Goal: Task Accomplishment & Management: Use online tool/utility

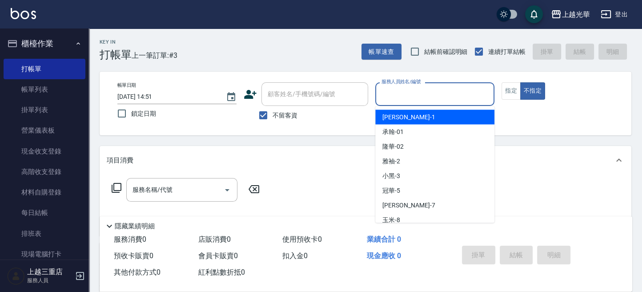
click at [413, 92] on input "服務人員姓名/編號" at bounding box center [434, 94] width 111 height 16
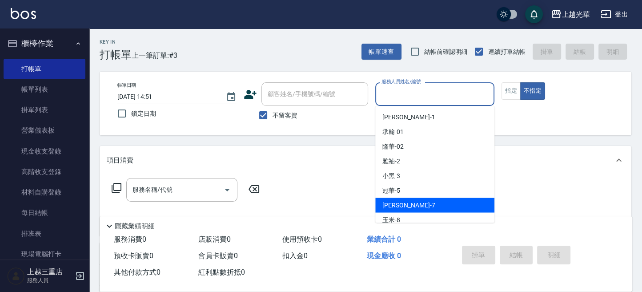
click at [435, 202] on div "小紫 -7" at bounding box center [434, 204] width 119 height 15
type input "小紫-7"
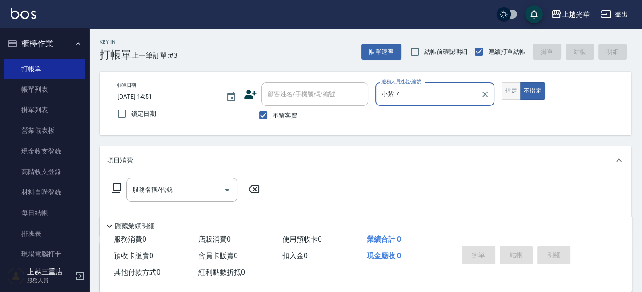
click at [517, 87] on button "指定" at bounding box center [511, 90] width 19 height 17
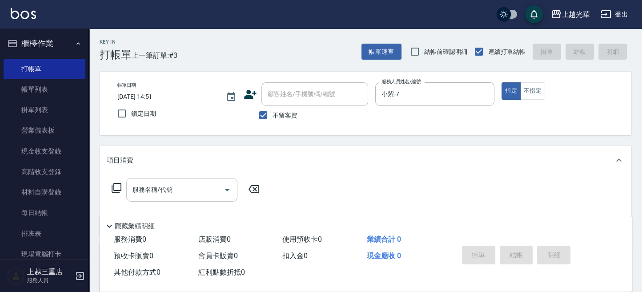
click at [144, 193] on div "服務名稱/代號 服務名稱/代號" at bounding box center [181, 190] width 111 height 24
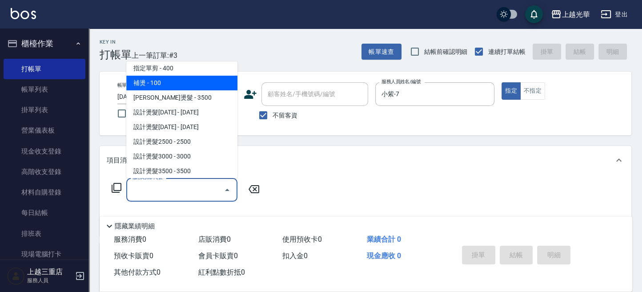
scroll to position [118, 0]
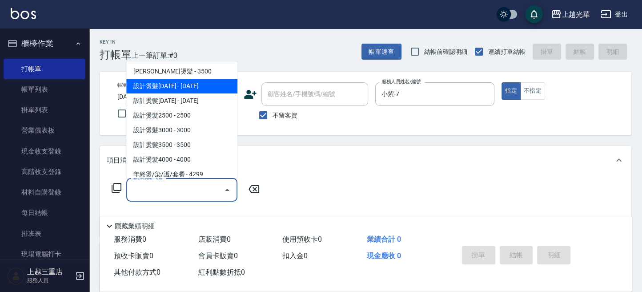
click at [192, 85] on span "設計燙髮[DATE] - [DATE]" at bounding box center [181, 86] width 111 height 15
type input "設計燙髮1500(305)"
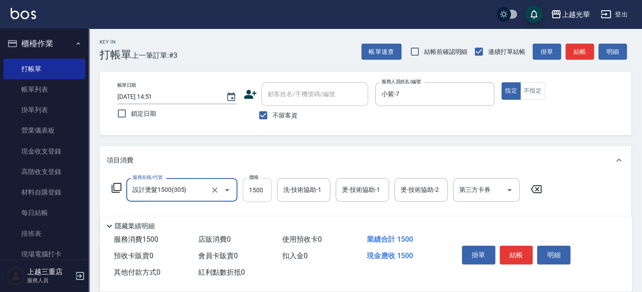
click at [255, 185] on input "1500" at bounding box center [257, 190] width 29 height 24
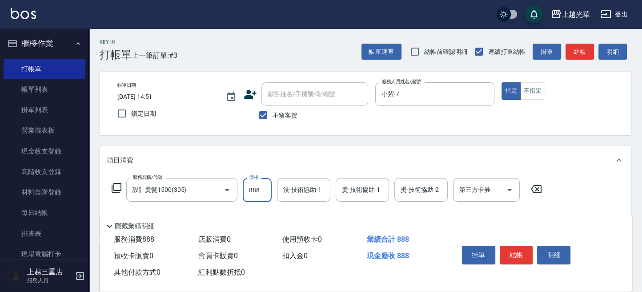
type input "888"
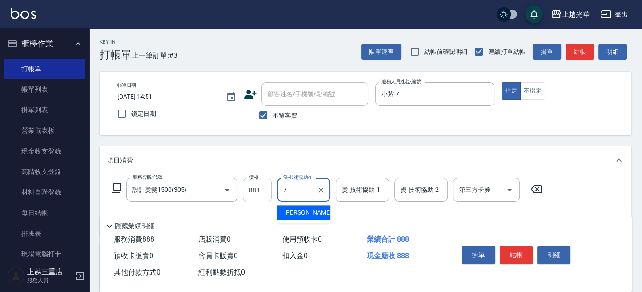
type input "小紫-7"
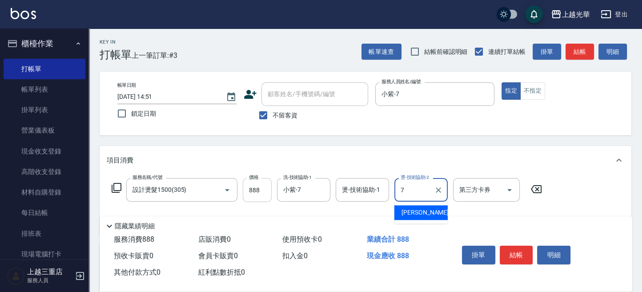
type input "小紫-7"
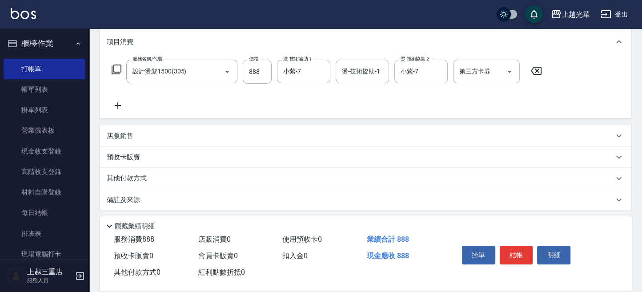
drag, startPoint x: 120, startPoint y: 98, endPoint x: 121, endPoint y: 105, distance: 7.2
click at [120, 101] on div "服務名稱/代號 設計燙髮1500(305) 服務名稱/代號 價格 888 價格 洗-技術協助-1 小紫-7 洗-技術協助-1 燙-技術協助-1 燙-技術協助-…" at bounding box center [327, 85] width 441 height 51
click at [122, 105] on icon at bounding box center [118, 105] width 22 height 11
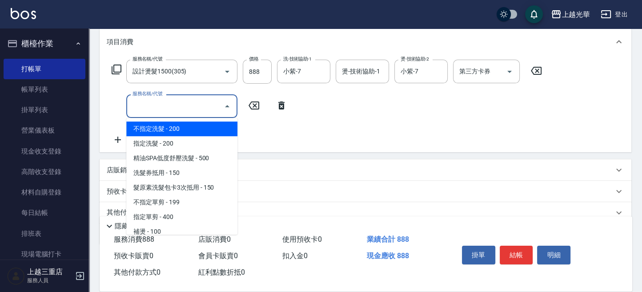
click at [191, 105] on input "服務名稱/代號" at bounding box center [175, 106] width 90 height 16
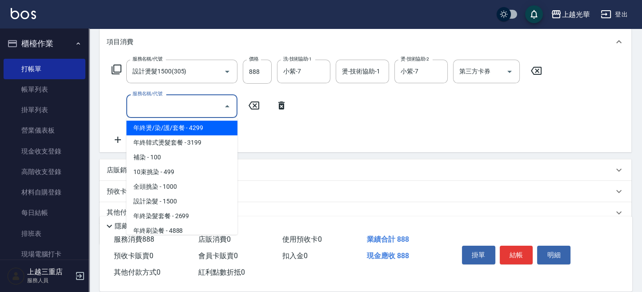
scroll to position [237, 0]
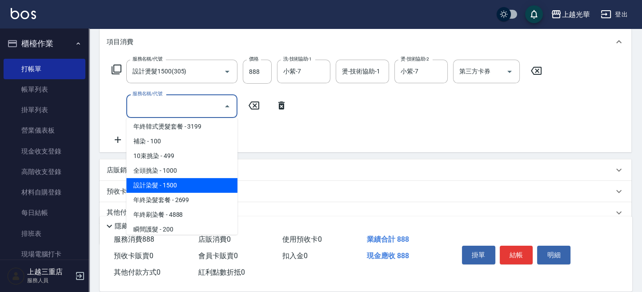
drag, startPoint x: 172, startPoint y: 180, endPoint x: 210, endPoint y: 144, distance: 51.9
click at [173, 180] on span "設計染髮 - 1500" at bounding box center [181, 185] width 111 height 15
type input "設計染髮(404)"
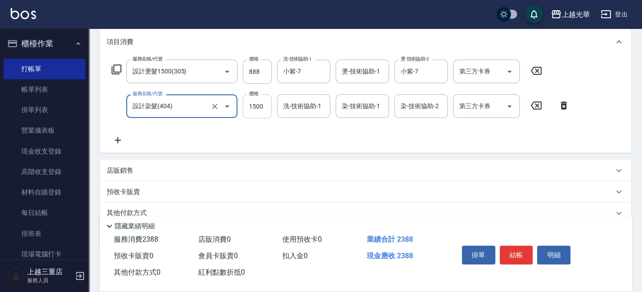
click at [258, 110] on input "1500" at bounding box center [257, 106] width 29 height 24
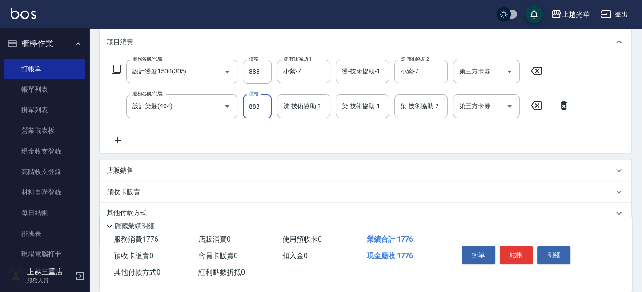
type input "888"
click at [302, 110] on input "洗-技術協助-1" at bounding box center [303, 106] width 45 height 16
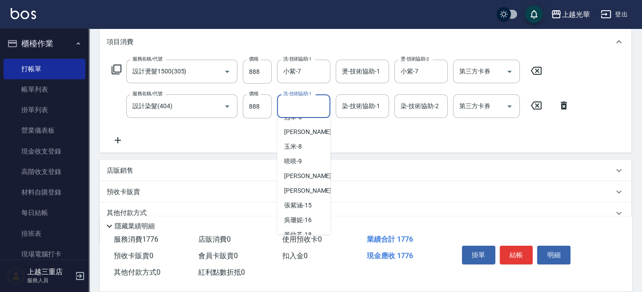
scroll to position [125, 0]
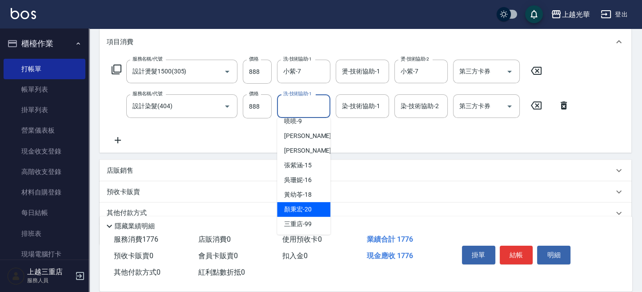
drag, startPoint x: 304, startPoint y: 208, endPoint x: 316, endPoint y: 194, distance: 18.3
click at [304, 208] on span "[PERSON_NAME]-20" at bounding box center [298, 209] width 28 height 9
type input "[PERSON_NAME]-20"
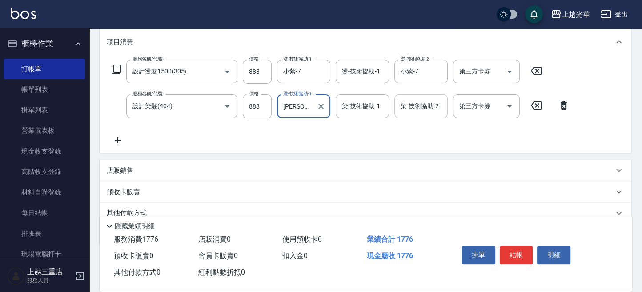
click at [411, 105] on div "染-技術協助-2 染-技術協助-2" at bounding box center [421, 106] width 53 height 24
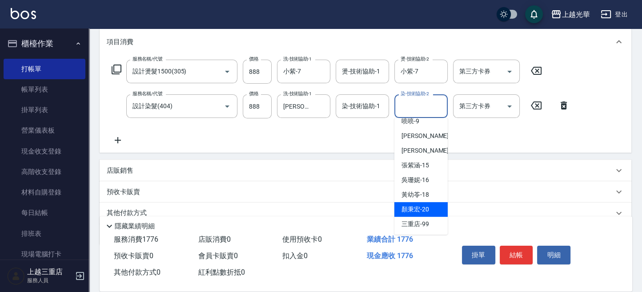
click at [425, 210] on span "[PERSON_NAME]-20" at bounding box center [416, 209] width 28 height 9
type input "[PERSON_NAME]-20"
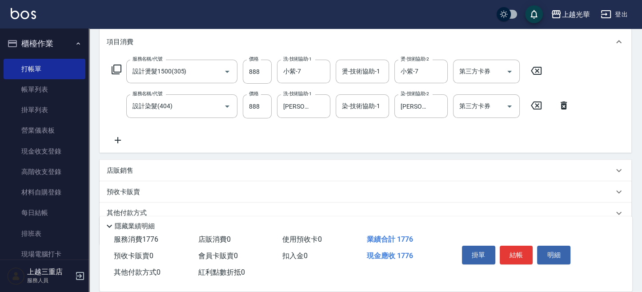
click at [122, 140] on icon at bounding box center [118, 140] width 22 height 11
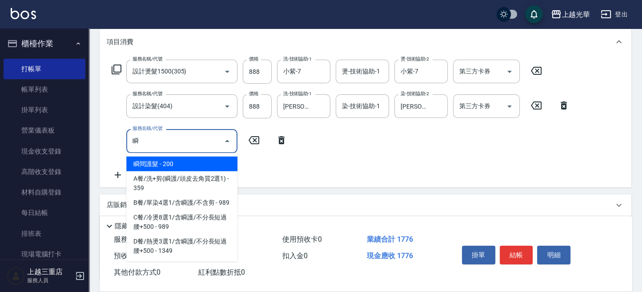
click at [155, 164] on span "瞬間護髮 - 200" at bounding box center [181, 164] width 111 height 15
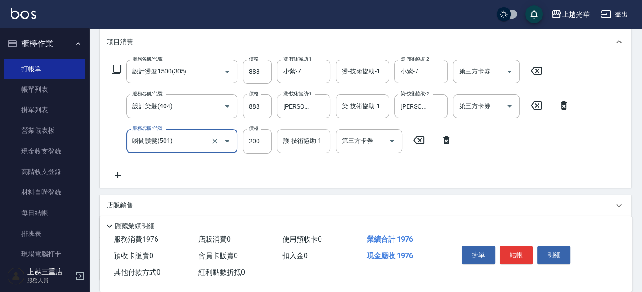
type input "瞬間護髮(501)"
click at [287, 142] on div "護-技術協助-1 護-技術協助-1" at bounding box center [303, 141] width 53 height 24
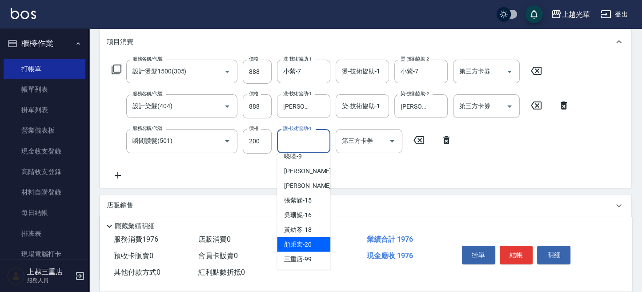
click at [313, 241] on div "[PERSON_NAME]-20" at bounding box center [303, 244] width 53 height 15
type input "[PERSON_NAME]-20"
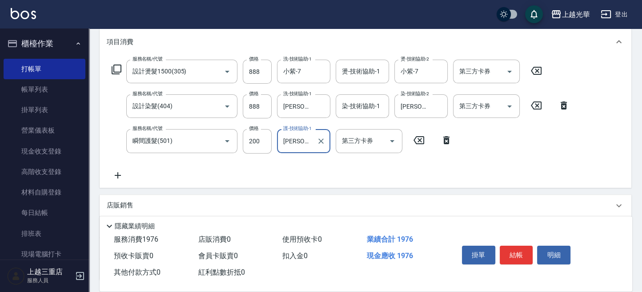
click at [357, 160] on div "服務名稱/代號 設計燙髮1500(305) 服務名稱/代號 價格 888 價格 洗-技術協助-1 小紫-7 洗-技術協助-1 燙-技術協助-1 燙-技術協助-…" at bounding box center [341, 120] width 468 height 121
click at [520, 257] on button "結帳" at bounding box center [516, 255] width 33 height 19
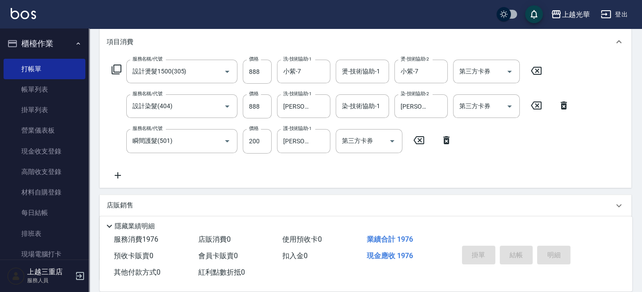
type input "[DATE] 15:30"
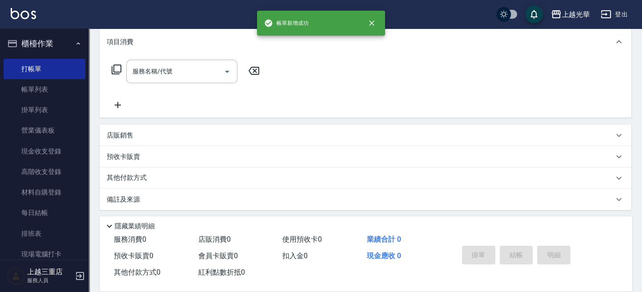
scroll to position [0, 0]
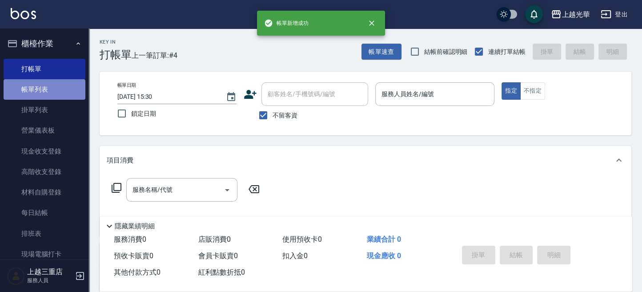
click at [56, 87] on link "帳單列表" at bounding box center [45, 89] width 82 height 20
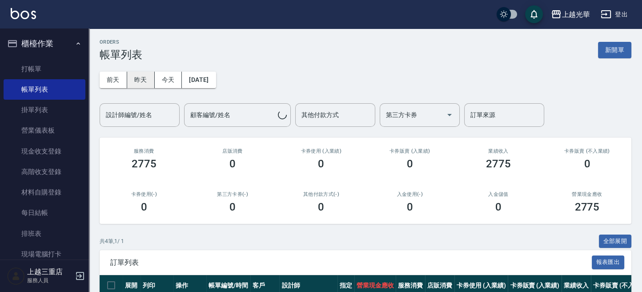
click at [146, 77] on button "昨天" at bounding box center [141, 80] width 28 height 16
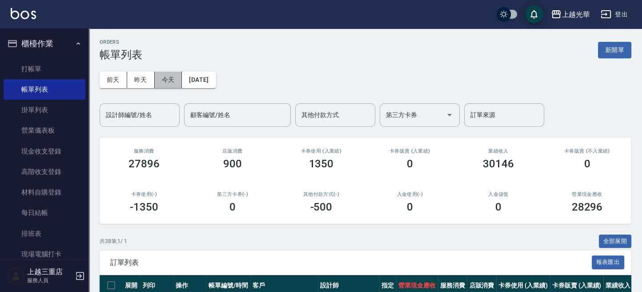
drag, startPoint x: 168, startPoint y: 72, endPoint x: 160, endPoint y: 93, distance: 22.8
click at [167, 73] on button "今天" at bounding box center [169, 80] width 28 height 16
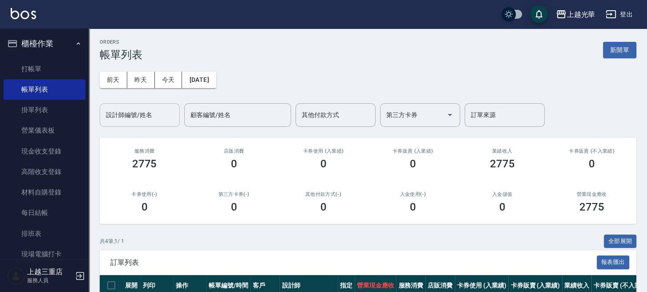
click at [152, 106] on div "設計師編號/姓名" at bounding box center [140, 115] width 80 height 24
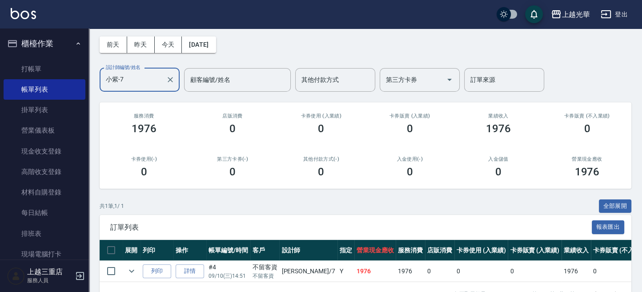
scroll to position [68, 0]
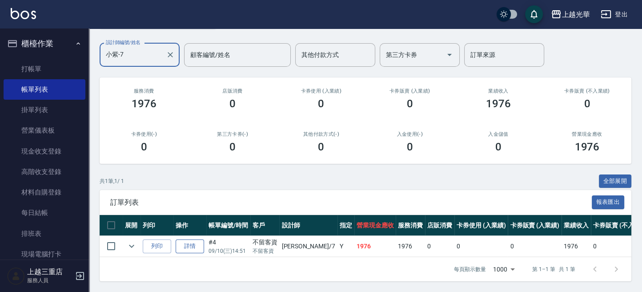
type input "小紫-7"
click at [182, 239] on link "詳情" at bounding box center [190, 246] width 28 height 14
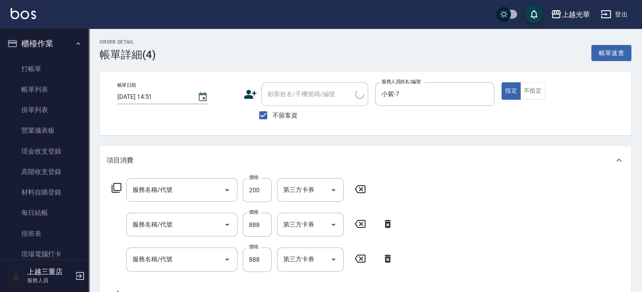
type input "[DATE] 14:51"
checkbox input "true"
type input "小紫-7"
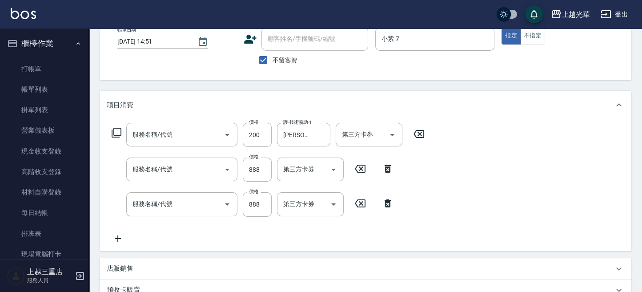
type input "瞬間護髮(501)"
type input "設計染髮(404)"
type input "設計燙髮1500(305)"
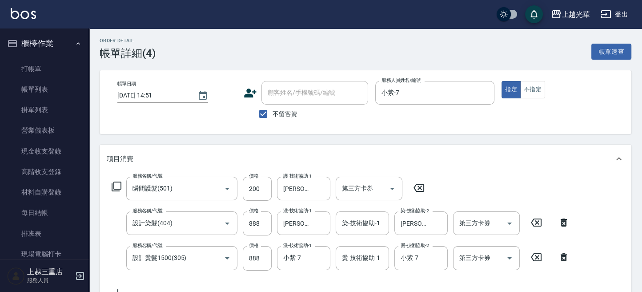
scroll to position [0, 0]
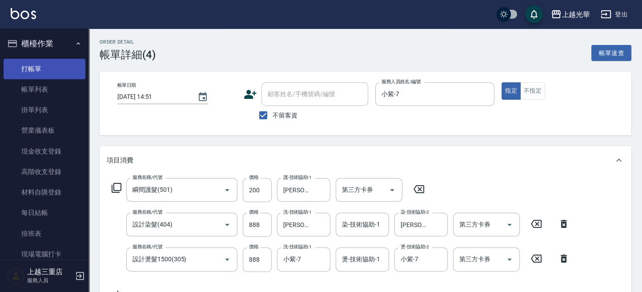
click at [54, 64] on link "打帳單" at bounding box center [45, 69] width 82 height 20
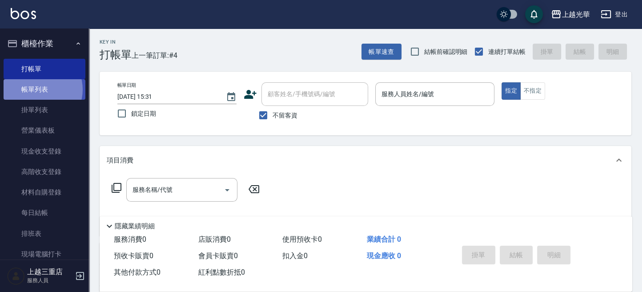
click at [39, 89] on link "帳單列表" at bounding box center [45, 89] width 82 height 20
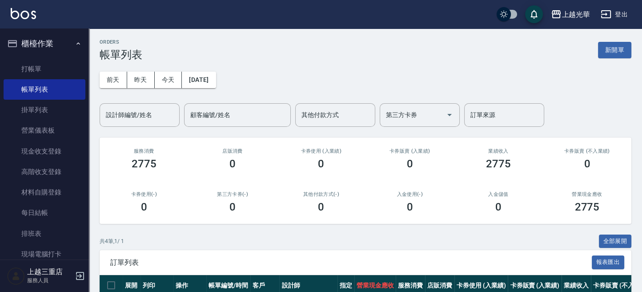
click at [137, 74] on button "昨天" at bounding box center [141, 80] width 28 height 16
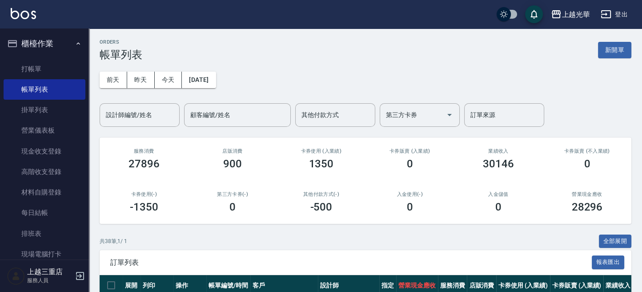
click at [160, 79] on button "今天" at bounding box center [169, 80] width 28 height 16
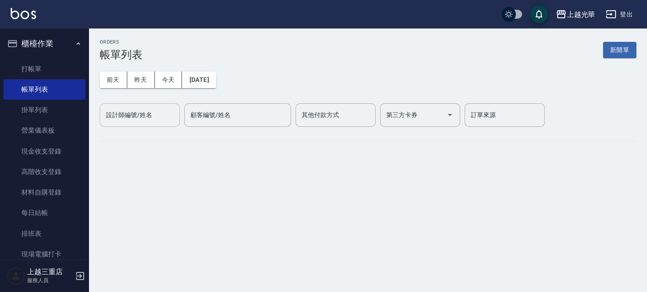
click at [142, 107] on input "設計師編號/姓名" at bounding box center [140, 115] width 72 height 16
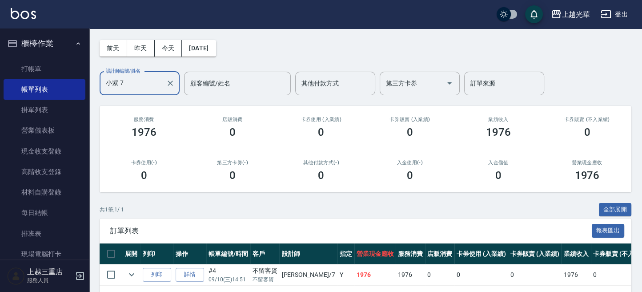
scroll to position [68, 0]
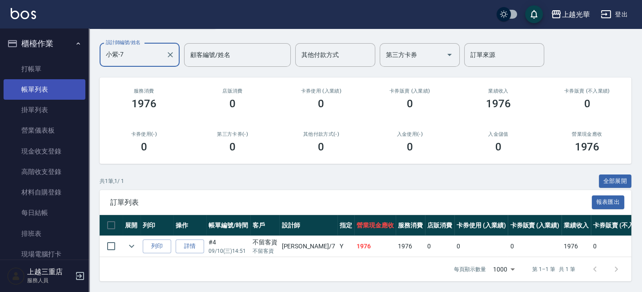
type input "小紫-7"
click at [60, 90] on link "帳單列表" at bounding box center [45, 89] width 82 height 20
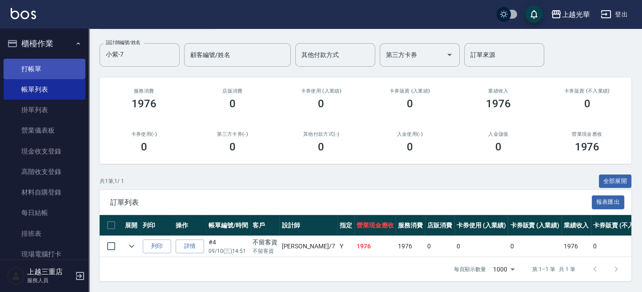
click at [54, 69] on link "打帳單" at bounding box center [45, 69] width 82 height 20
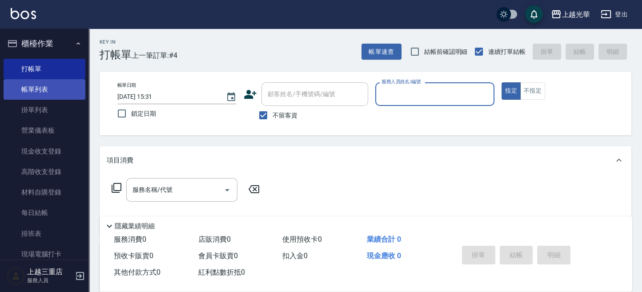
click at [54, 84] on link "帳單列表" at bounding box center [45, 89] width 82 height 20
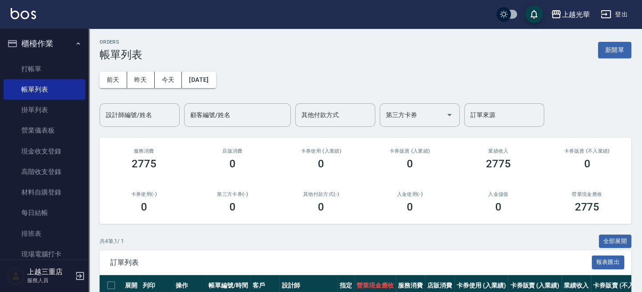
scroll to position [118, 0]
